Goal: Information Seeking & Learning: Learn about a topic

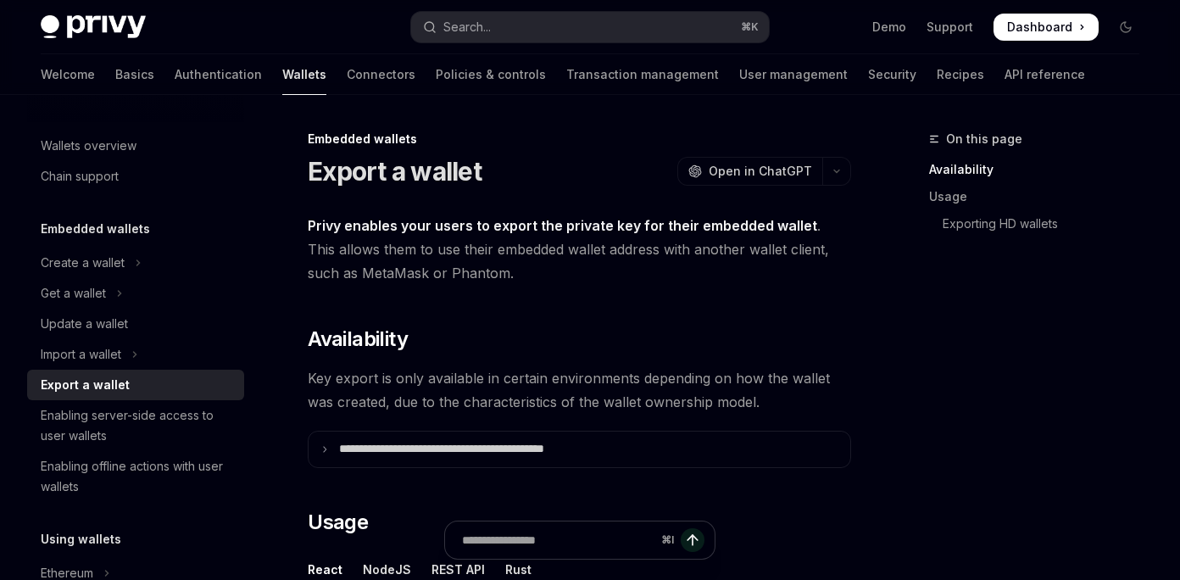
click at [346, 255] on span "Privy enables your users to export the private key for their embedded wallet . …" at bounding box center [579, 249] width 543 height 71
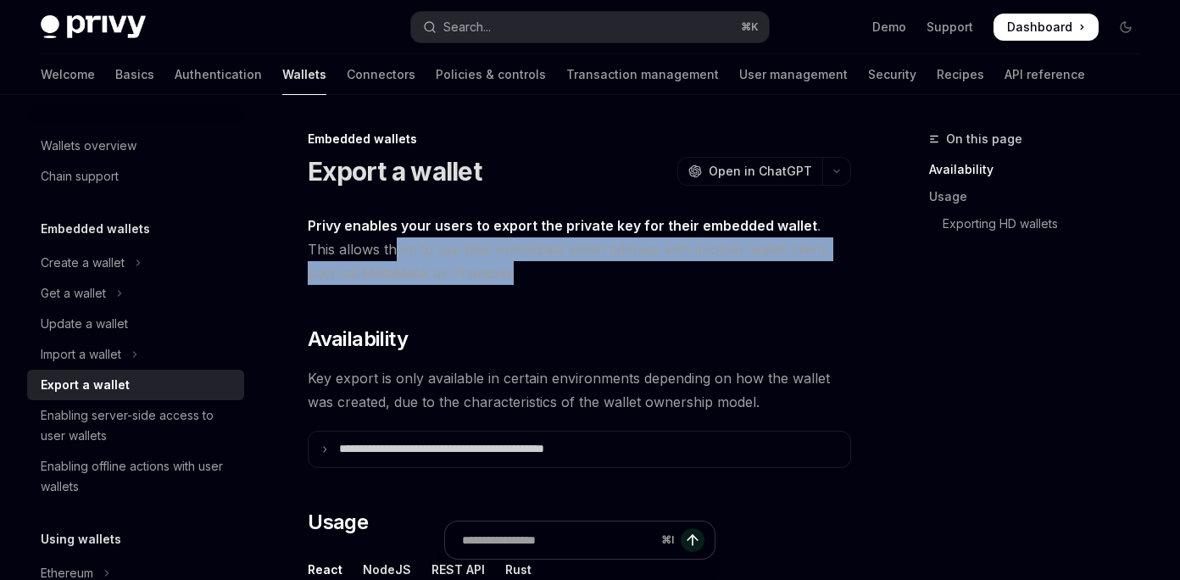
drag, startPoint x: 362, startPoint y: 258, endPoint x: 647, endPoint y: 264, distance: 285.6
click at [648, 262] on span "Privy enables your users to export the private key for their embedded wallet . …" at bounding box center [579, 249] width 543 height 71
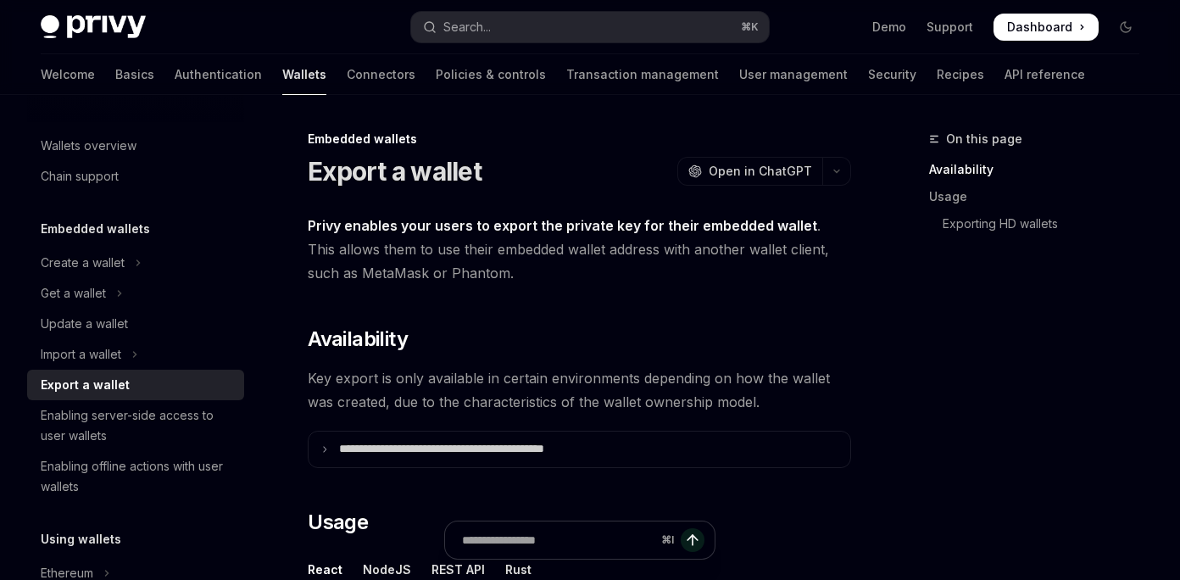
click at [446, 280] on span "Privy enables your users to export the private key for their embedded wallet . …" at bounding box center [579, 249] width 543 height 71
drag, startPoint x: 512, startPoint y: 231, endPoint x: 619, endPoint y: 226, distance: 107.7
click at [619, 227] on strong "Privy enables your users to export the private key for their embedded wallet" at bounding box center [562, 225] width 509 height 17
click at [654, 230] on strong "Privy enables your users to export the private key for their embedded wallet" at bounding box center [562, 225] width 509 height 17
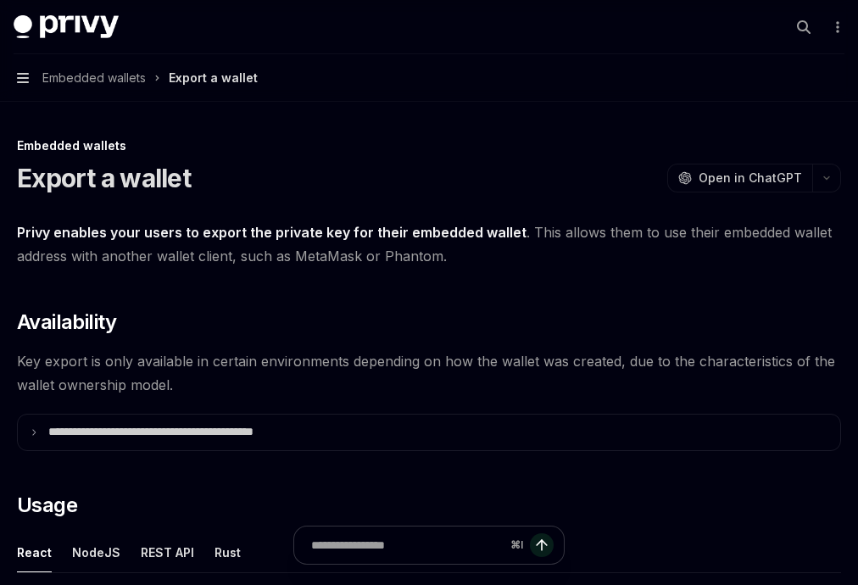
click at [21, 76] on icon "button" at bounding box center [23, 78] width 12 height 14
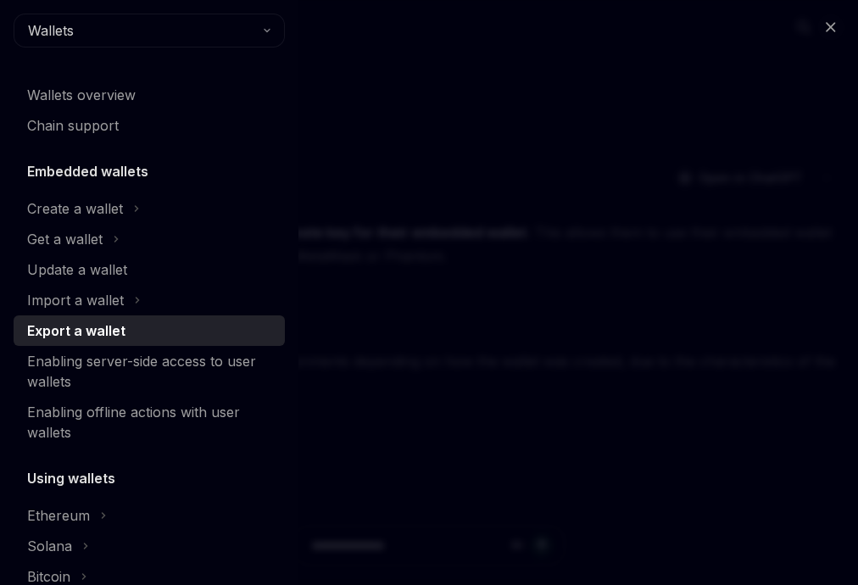
click at [344, 81] on div "Close navigation Wallets Wallets overview Chain support Embedded wallets Create…" at bounding box center [429, 292] width 858 height 585
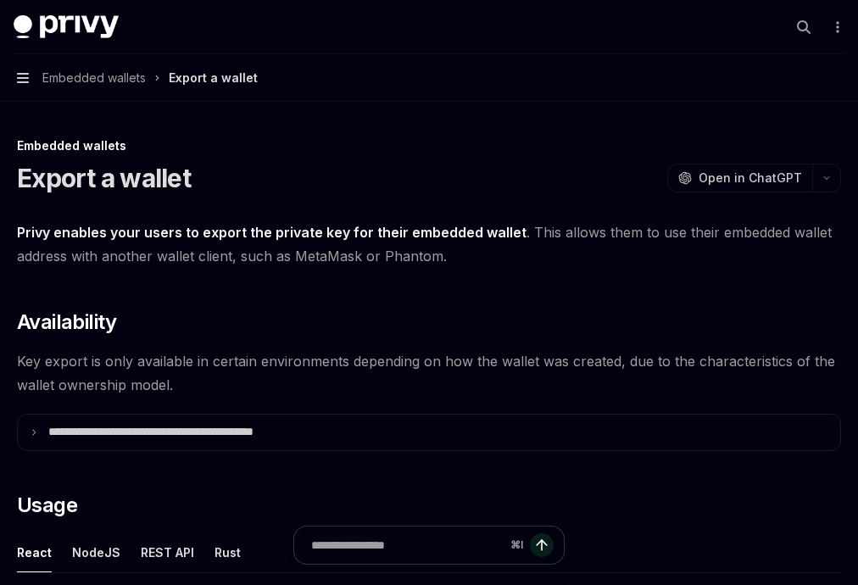
click at [21, 75] on icon "button" at bounding box center [23, 78] width 12 height 14
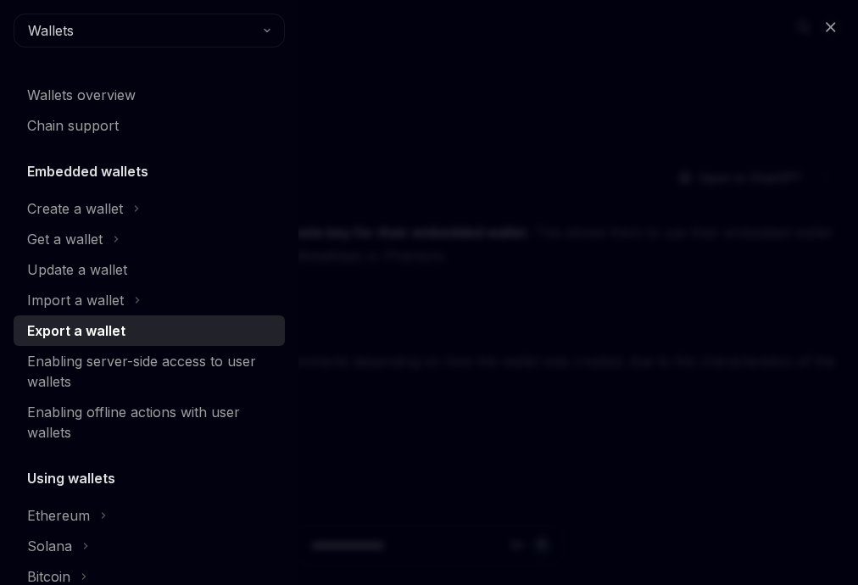
click at [446, 264] on div "Close navigation Wallets Wallets overview Chain support Embedded wallets Create…" at bounding box center [429, 292] width 858 height 585
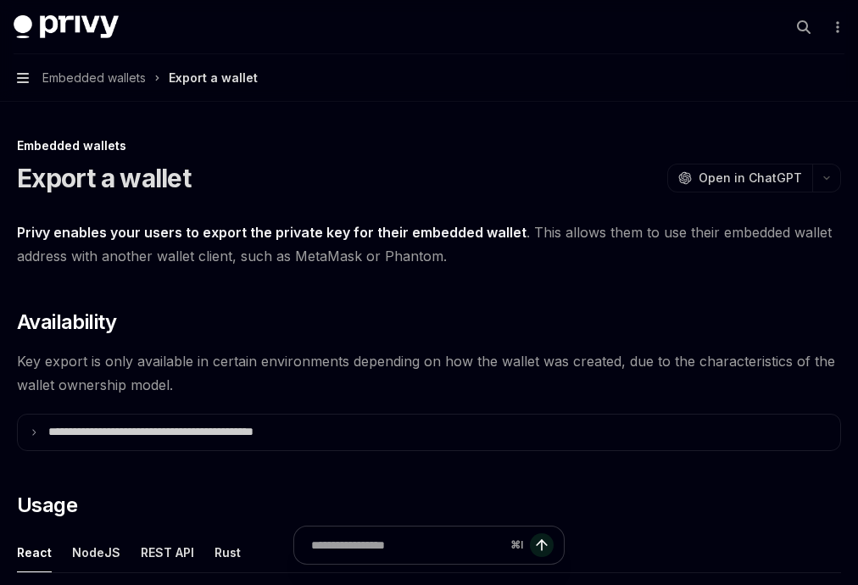
click at [27, 72] on icon "button" at bounding box center [23, 78] width 12 height 14
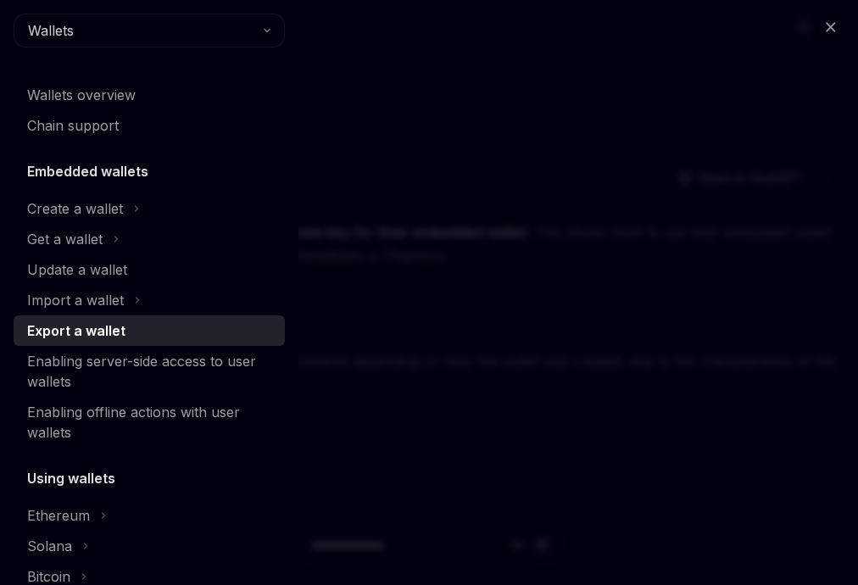
click at [551, 172] on div "Close navigation Wallets Wallets overview Chain support Embedded wallets Create…" at bounding box center [429, 292] width 858 height 585
type textarea "*"
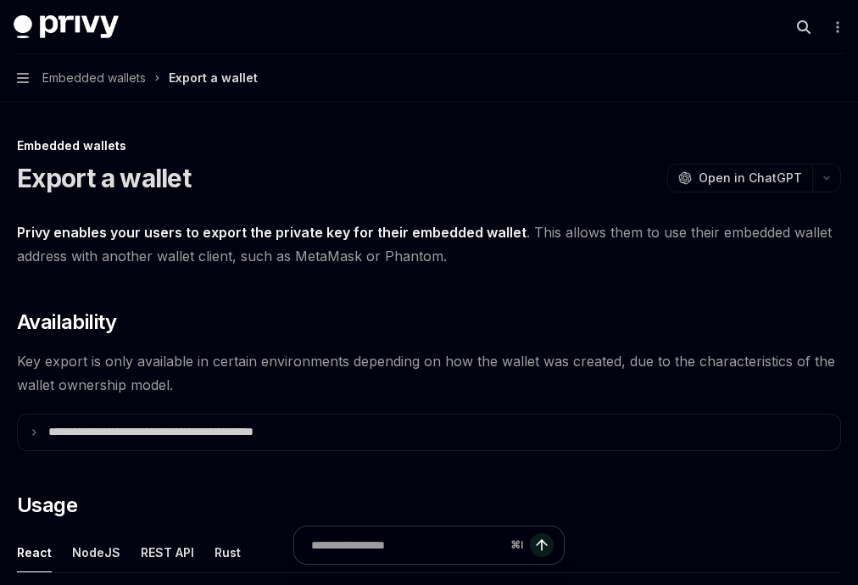
click at [801, 25] on icon "Open search" at bounding box center [804, 27] width 14 height 14
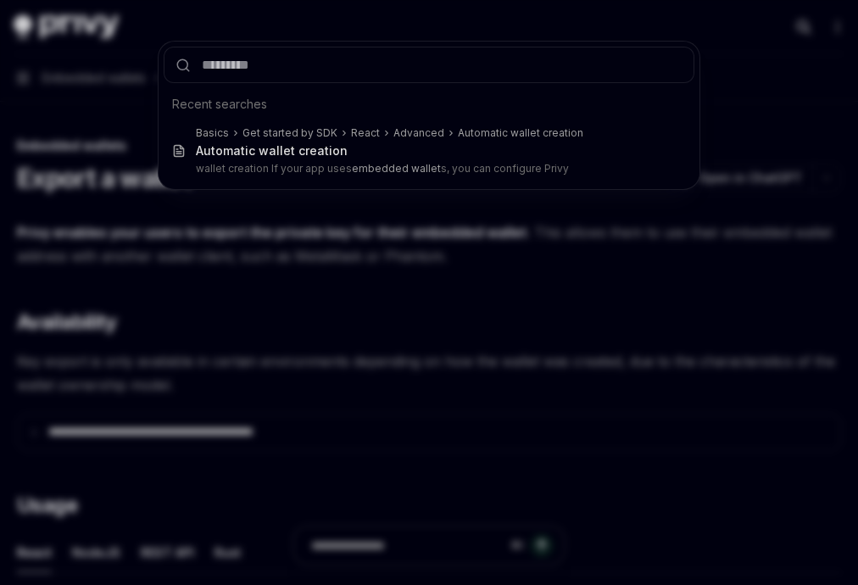
click at [801, 25] on div "Recent searches Basics Get started by SDK React Advanced Automatic wallet creat…" at bounding box center [429, 292] width 858 height 585
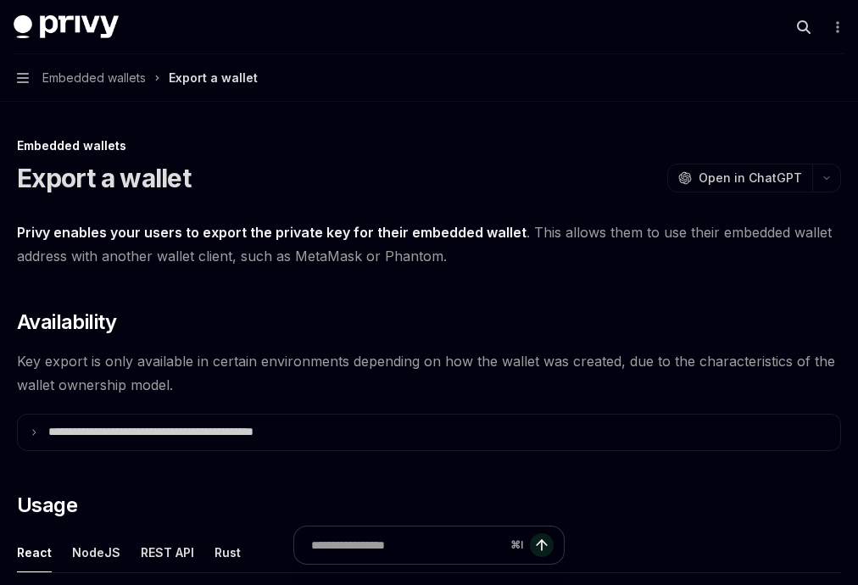
click at [802, 25] on icon "Open search" at bounding box center [804, 27] width 14 height 14
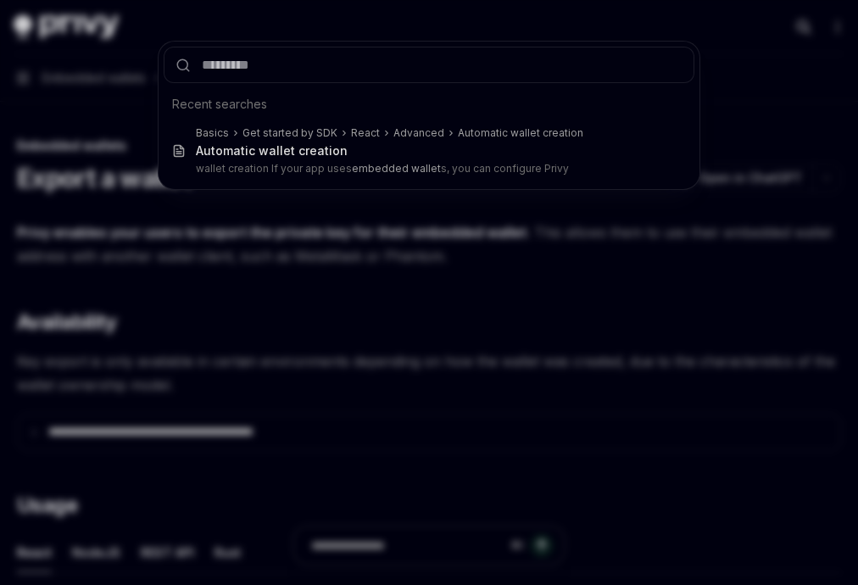
click at [802, 25] on div "Recent searches Basics Get started by SDK React Advanced Automatic wallet creat…" at bounding box center [429, 292] width 858 height 585
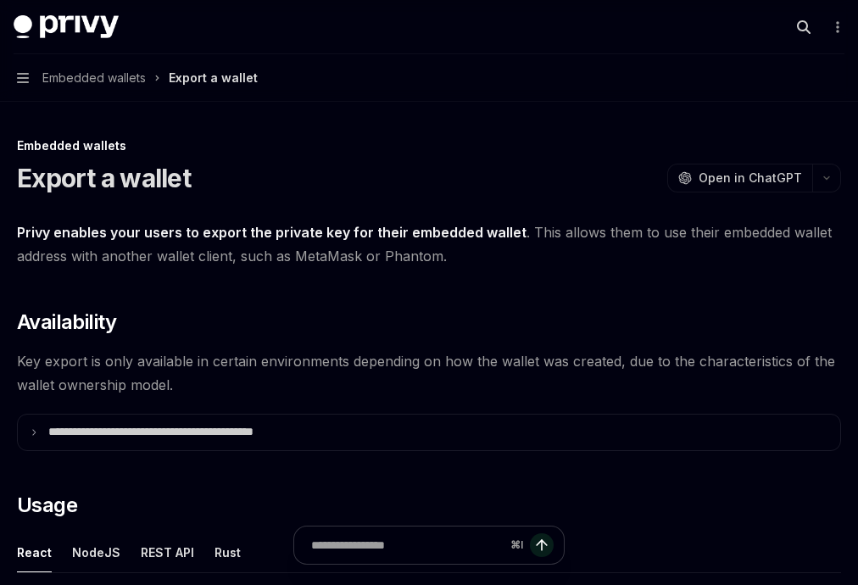
click at [802, 25] on icon "Open search" at bounding box center [804, 27] width 14 height 14
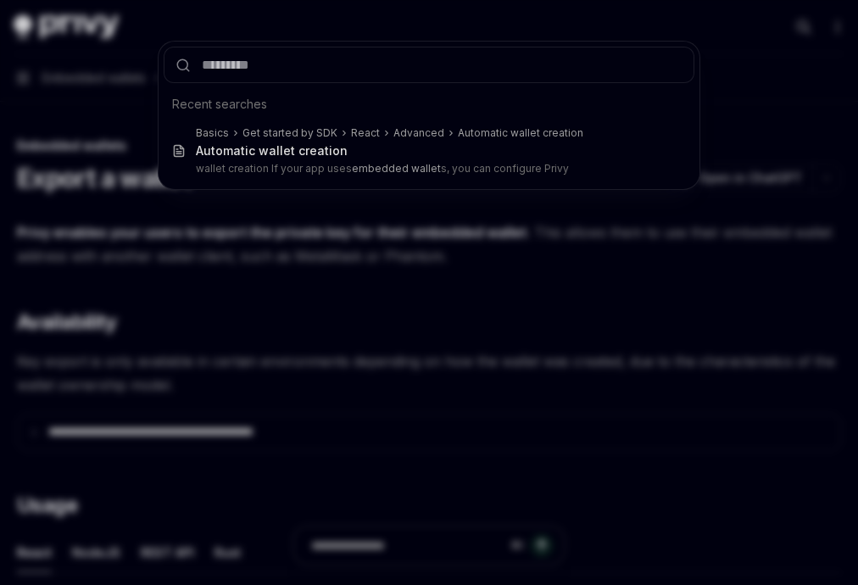
click at [598, 58] on input "text" at bounding box center [429, 65] width 530 height 36
click at [747, 60] on div "Recent searches Basics Get started by SDK React Advanced Automatic wallet creat…" at bounding box center [429, 292] width 858 height 585
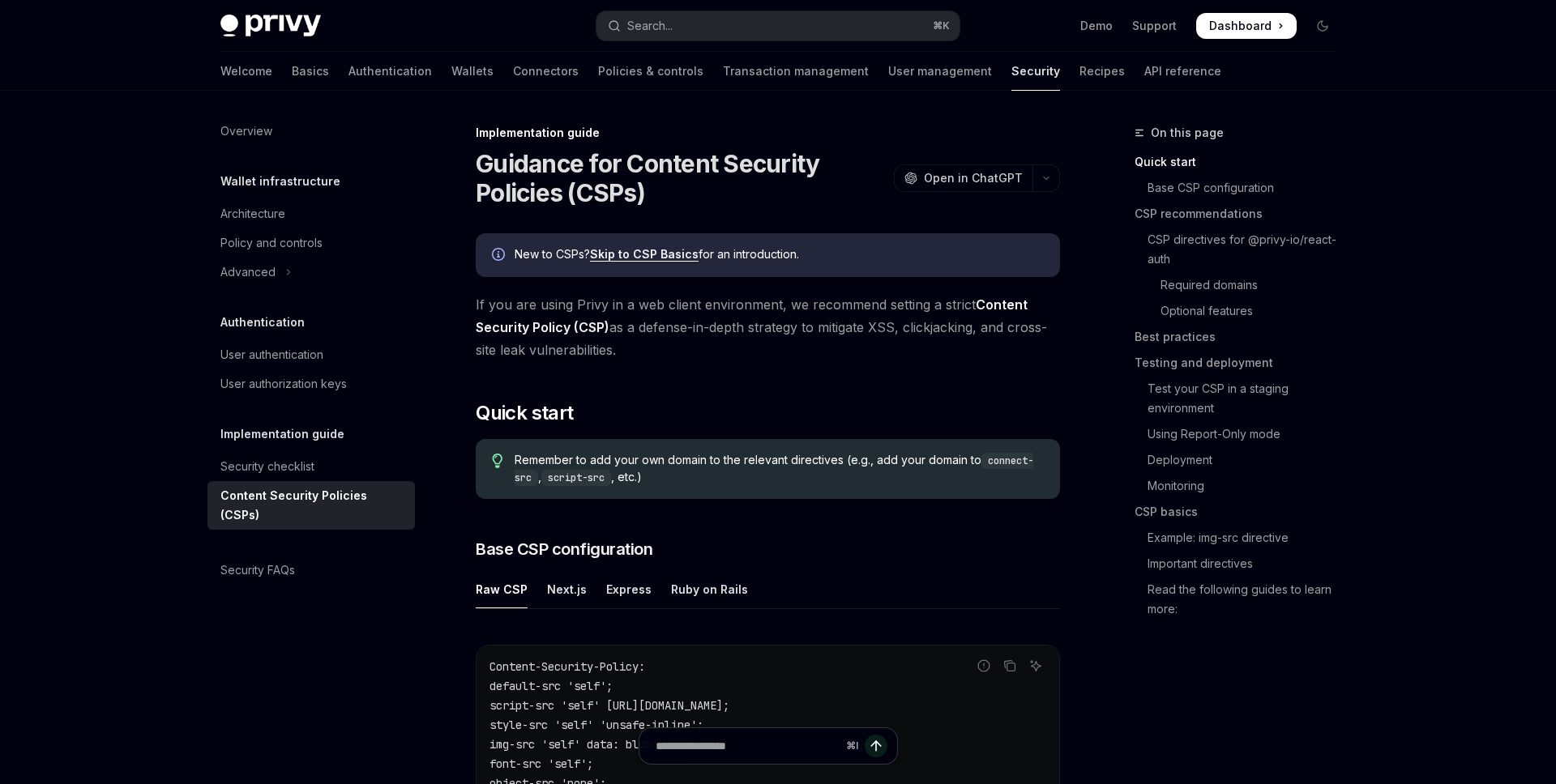
type textarea "*"
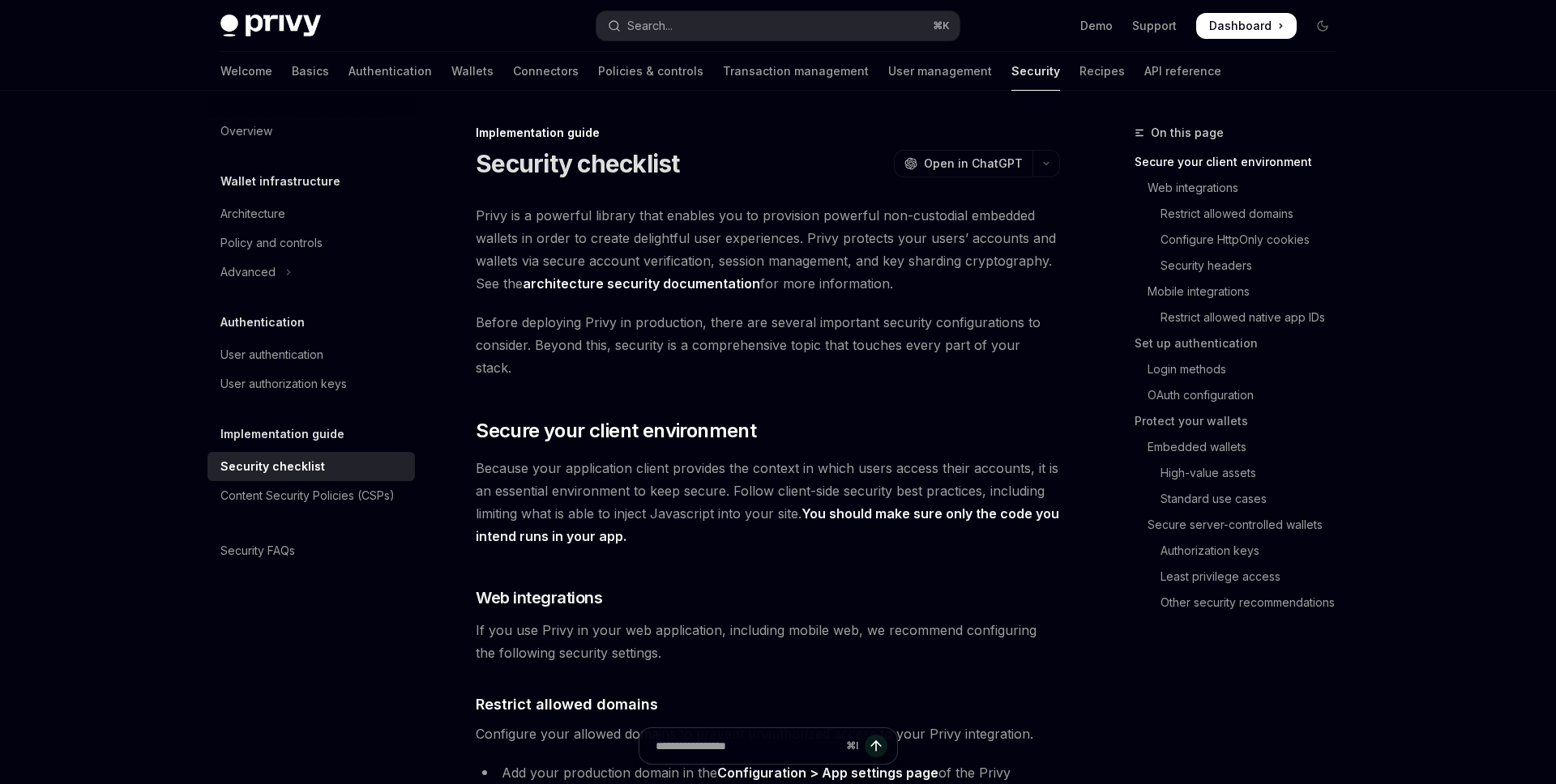
type textarea "*"
